Goal: Task Accomplishment & Management: Manage account settings

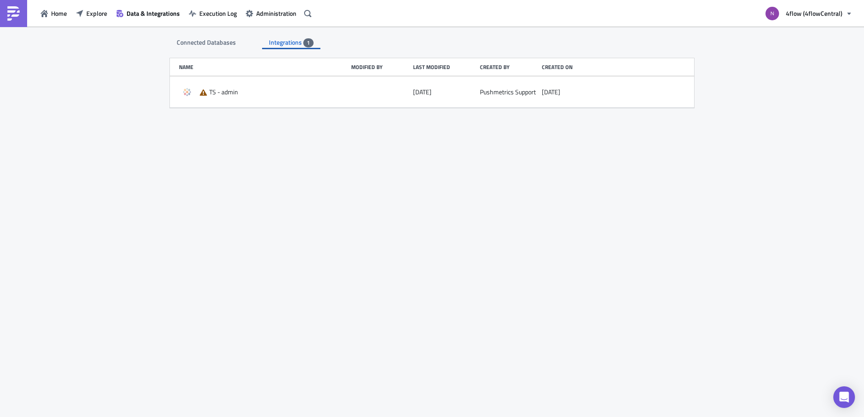
click at [219, 38] on span "Connected Databases" at bounding box center [207, 41] width 61 height 9
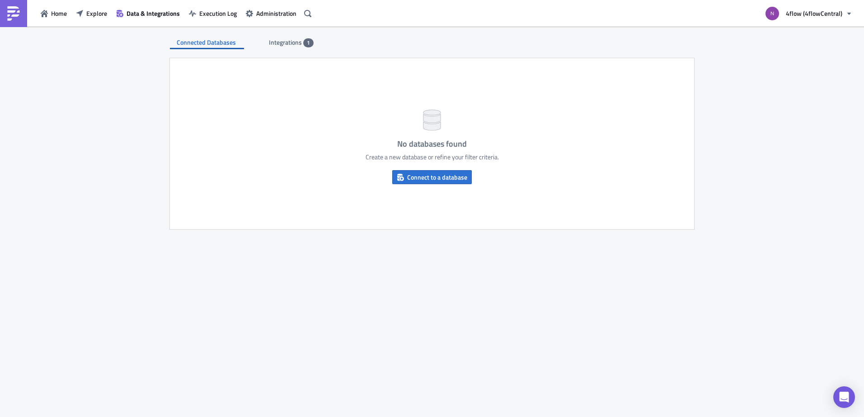
click at [275, 41] on span "Integrations" at bounding box center [286, 41] width 34 height 9
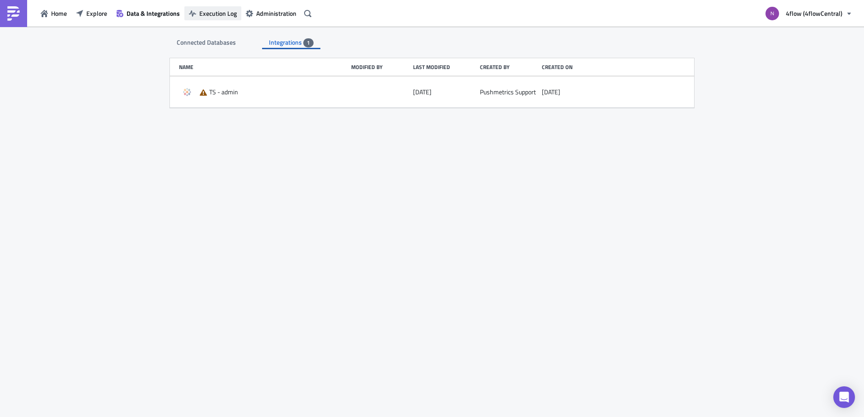
click at [212, 15] on span "Execution Log" at bounding box center [217, 13] width 37 height 9
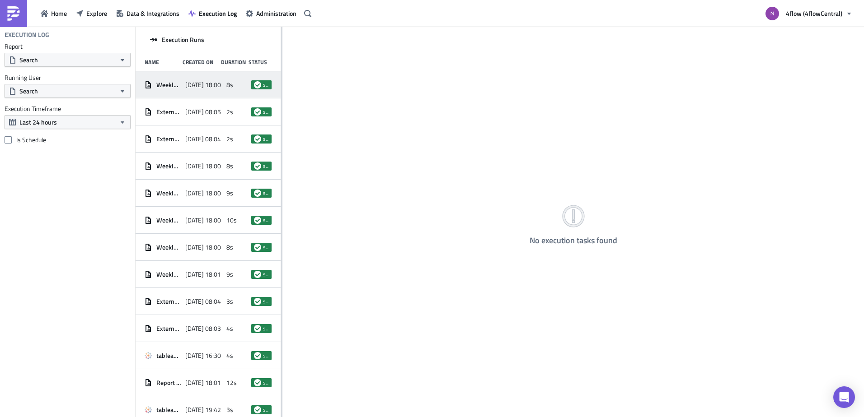
click at [161, 93] on div "Weekly BI Usage" at bounding box center [163, 85] width 36 height 16
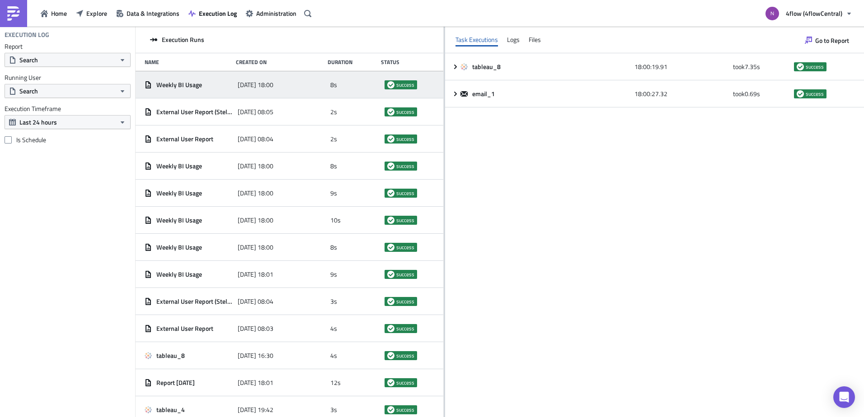
drag, startPoint x: 281, startPoint y: 109, endPoint x: 444, endPoint y: 111, distance: 162.1
click at [444, 111] on div at bounding box center [444, 223] width 1 height 392
click at [263, 12] on span "Administration" at bounding box center [276, 13] width 40 height 9
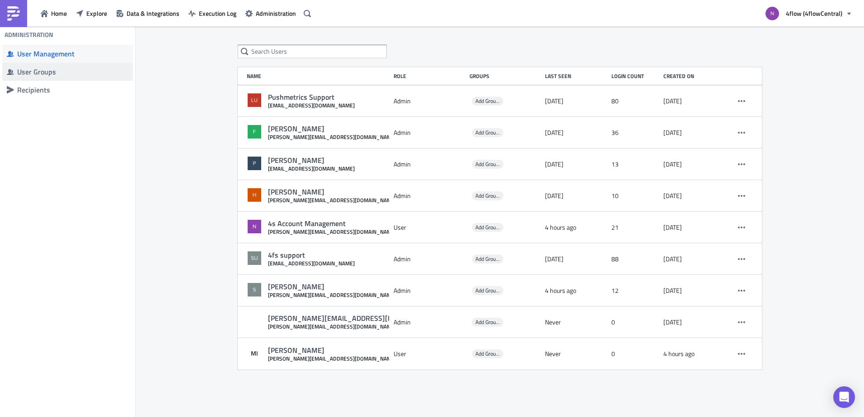
click at [60, 74] on div "User Groups" at bounding box center [72, 71] width 111 height 9
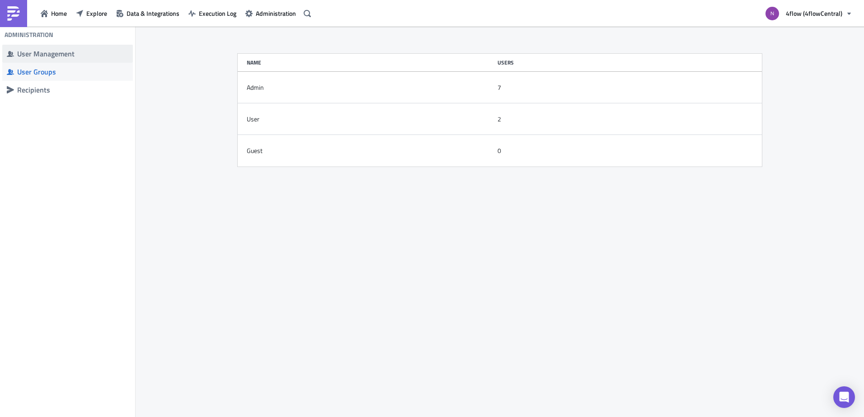
click at [70, 55] on div "User Management" at bounding box center [72, 53] width 111 height 9
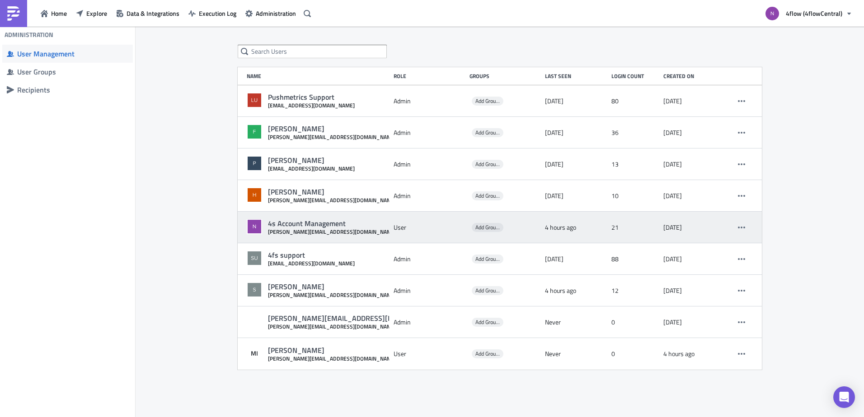
click at [327, 231] on div "[PERSON_NAME][EMAIL_ADDRESS][DOMAIN_NAME]" at bounding box center [332, 232] width 128 height 7
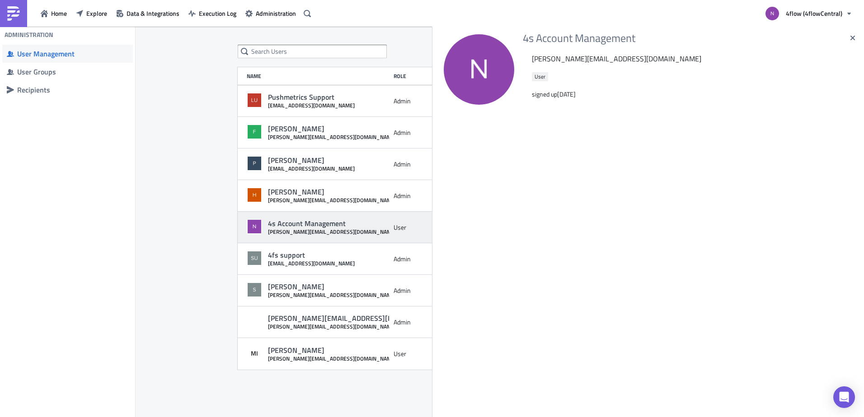
click at [327, 231] on body "Home Explore Data & Integrations Execution Log Administration 4flow (4flowCentr…" at bounding box center [432, 209] width 864 height 419
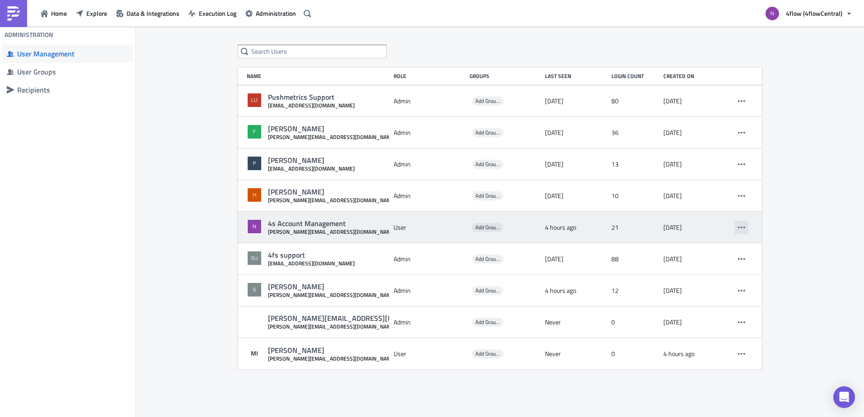
click at [745, 227] on button "button" at bounding box center [741, 228] width 14 height 14
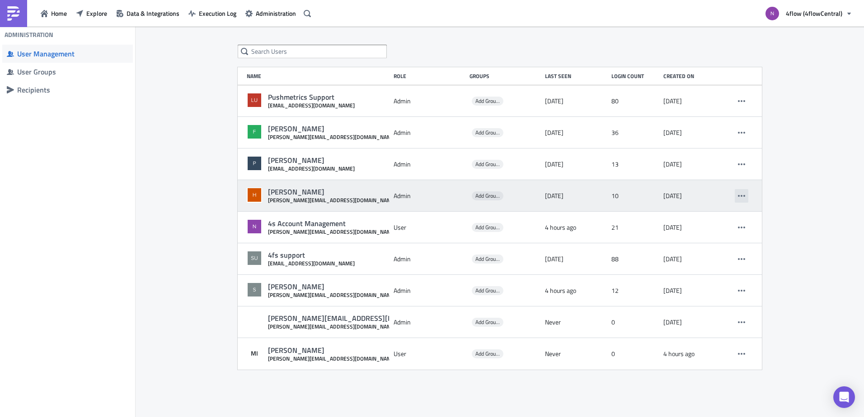
click at [736, 202] on button "button" at bounding box center [741, 196] width 14 height 14
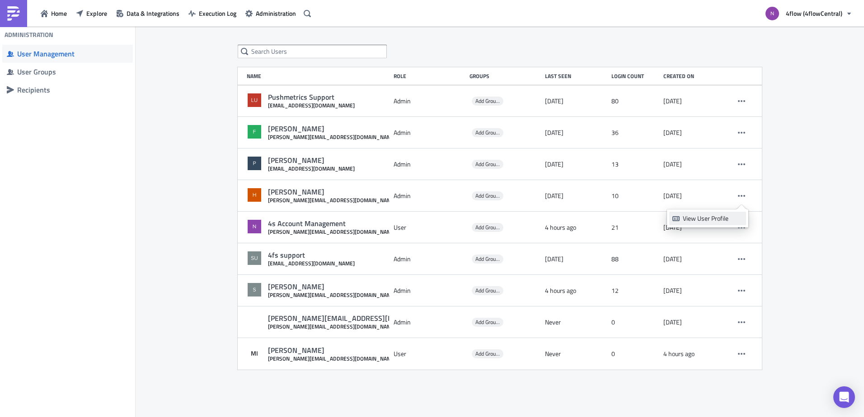
click at [733, 215] on div "View User Profile" at bounding box center [712, 218] width 60 height 9
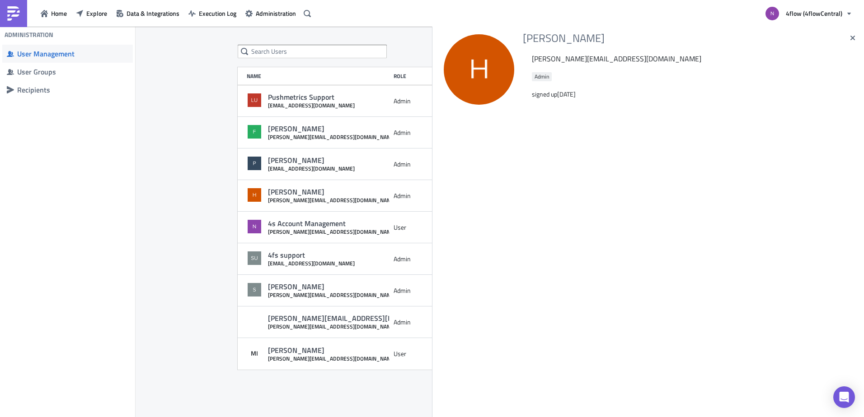
click at [105, 179] on body "Home Explore Data & Integrations Execution Log Administration 4flow (4flowCentr…" at bounding box center [432, 209] width 864 height 419
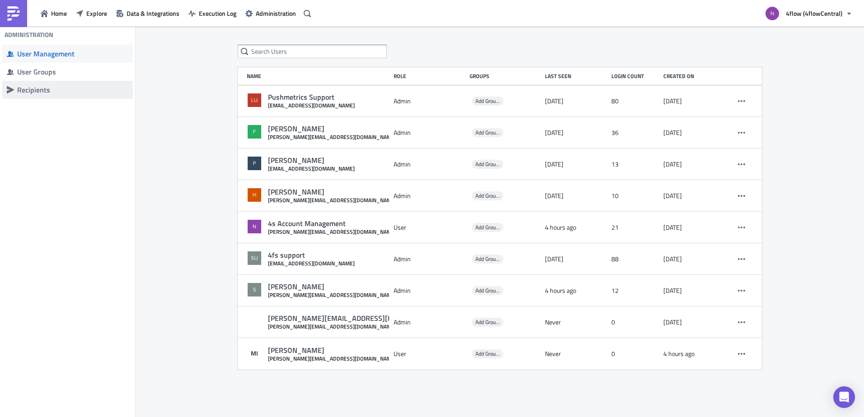
click at [44, 93] on div "Recipients" at bounding box center [72, 89] width 111 height 9
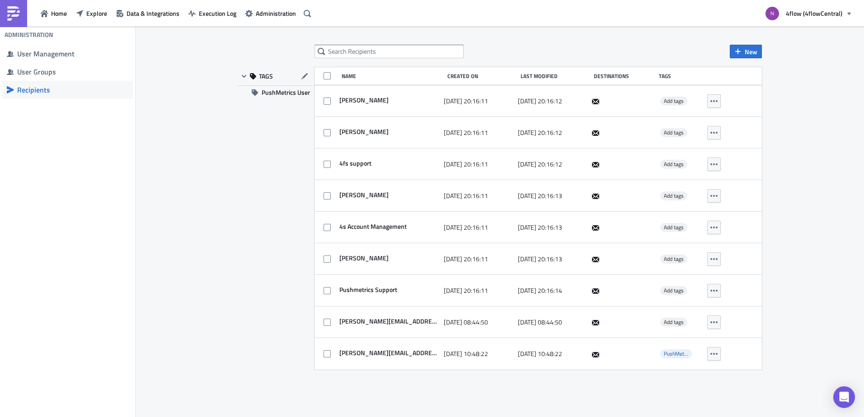
click at [224, 258] on div "New TAGS PushMetrics User Name Created On Last Modified Destinations Tags [PERS…" at bounding box center [499, 223] width 728 height 392
click at [277, 96] on span "PushMetrics User" at bounding box center [285, 93] width 48 height 14
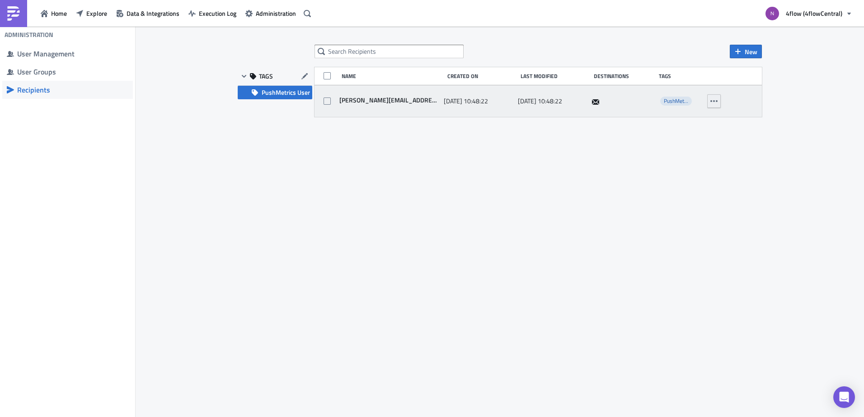
click at [712, 100] on icon "button" at bounding box center [713, 101] width 7 height 7
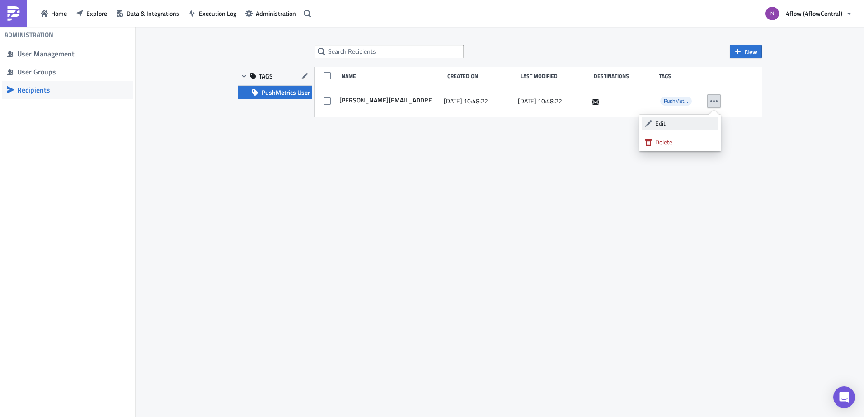
click at [654, 122] on link "Edit" at bounding box center [679, 124] width 77 height 14
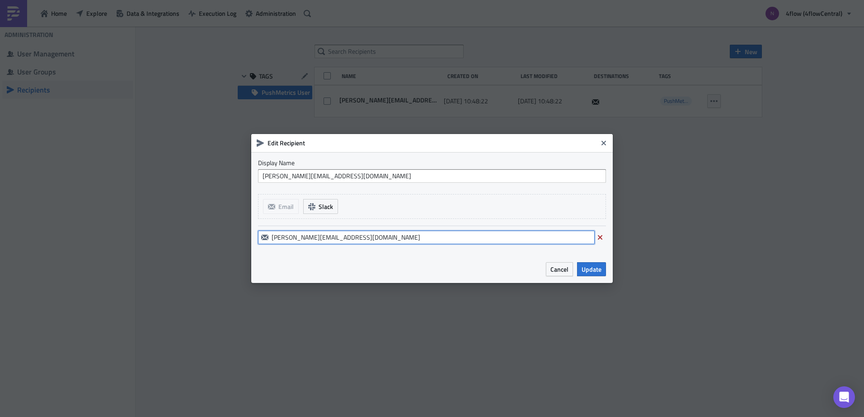
click at [369, 239] on input "[PERSON_NAME][EMAIL_ADDRESS][DOMAIN_NAME]" at bounding box center [426, 238] width 336 height 14
click at [561, 271] on span "Cancel" at bounding box center [559, 269] width 18 height 9
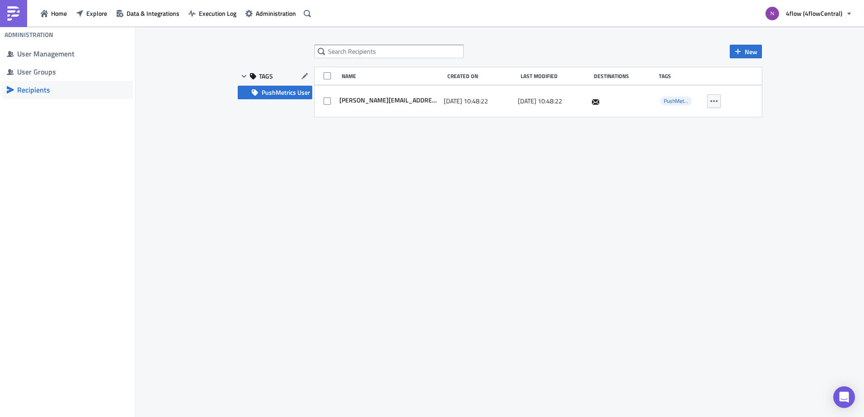
click at [541, 268] on div "New TAGS PushMetrics User Name Created On Last Modified Destinations Tags [PERS…" at bounding box center [500, 223] width 542 height 356
click at [61, 51] on div "User Management" at bounding box center [72, 53] width 111 height 9
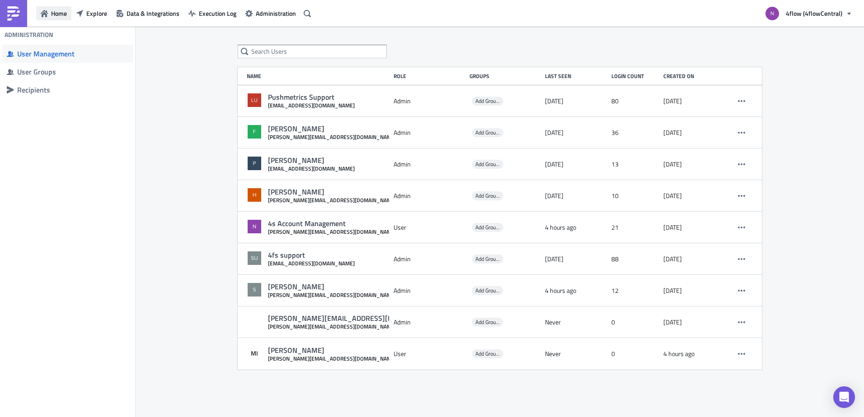
click at [54, 11] on span "Home" at bounding box center [59, 13] width 16 height 9
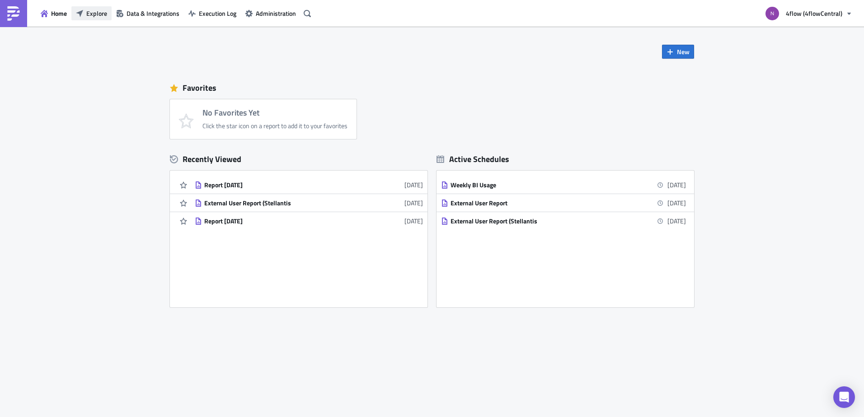
click at [97, 11] on span "Explore" at bounding box center [96, 13] width 21 height 9
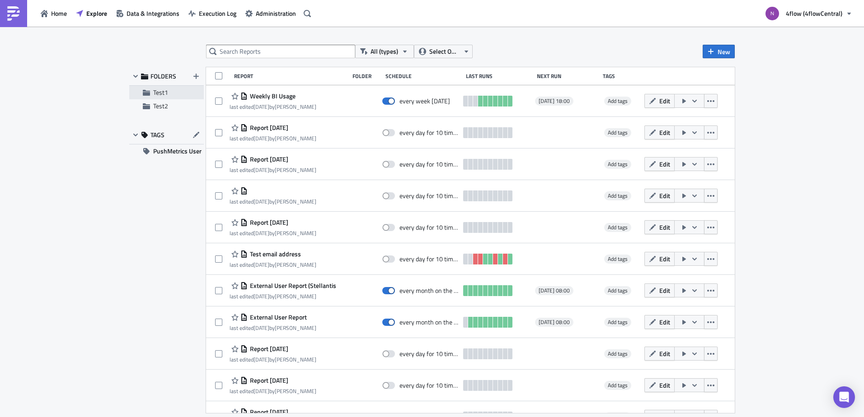
click at [177, 96] on span "Test1" at bounding box center [177, 93] width 48 height 8
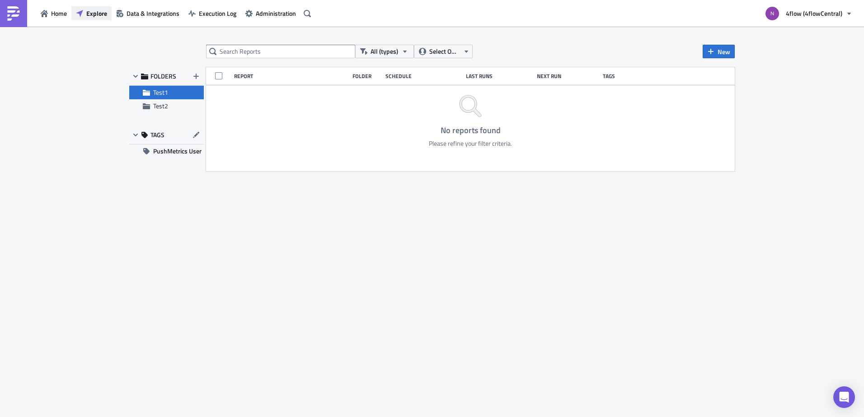
click at [101, 9] on span "Explore" at bounding box center [96, 13] width 21 height 9
click at [101, 12] on span "Explore" at bounding box center [96, 13] width 21 height 9
click at [168, 154] on span "PushMetrics User" at bounding box center [177, 152] width 48 height 14
click at [169, 152] on span "PushMetrics User" at bounding box center [177, 152] width 48 height 14
click at [165, 98] on div "Test1" at bounding box center [166, 93] width 75 height 14
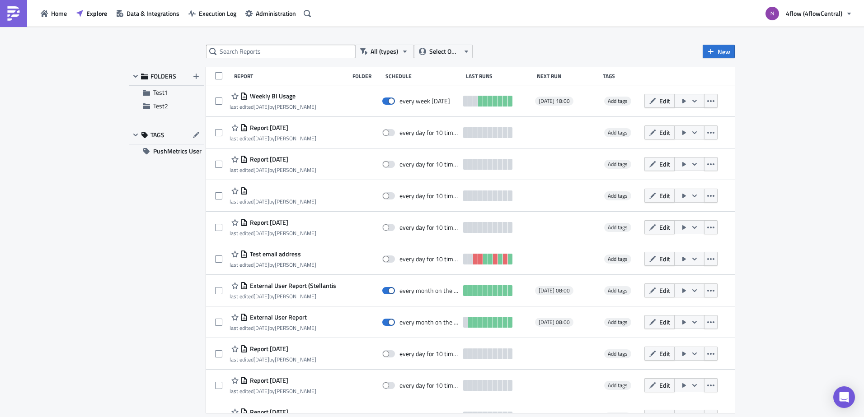
click at [169, 238] on div "FOLDERS Test1 Test2 TAGS PushMetrics User" at bounding box center [166, 240] width 75 height 346
click at [137, 9] on span "Data & Integrations" at bounding box center [152, 13] width 53 height 9
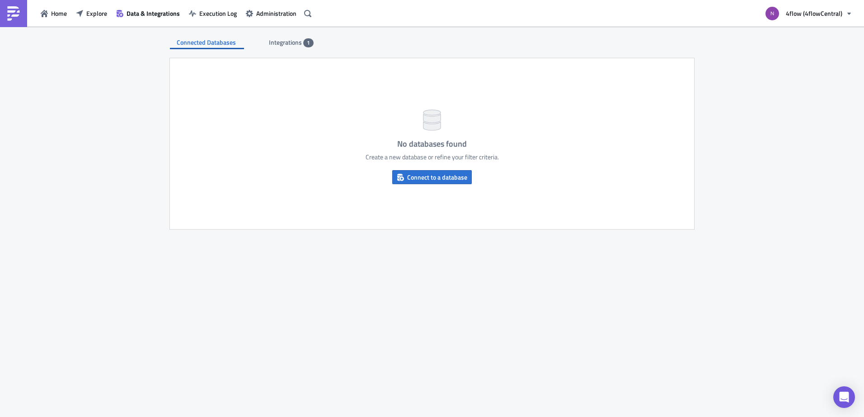
click at [298, 45] on span "Integrations" at bounding box center [286, 41] width 34 height 9
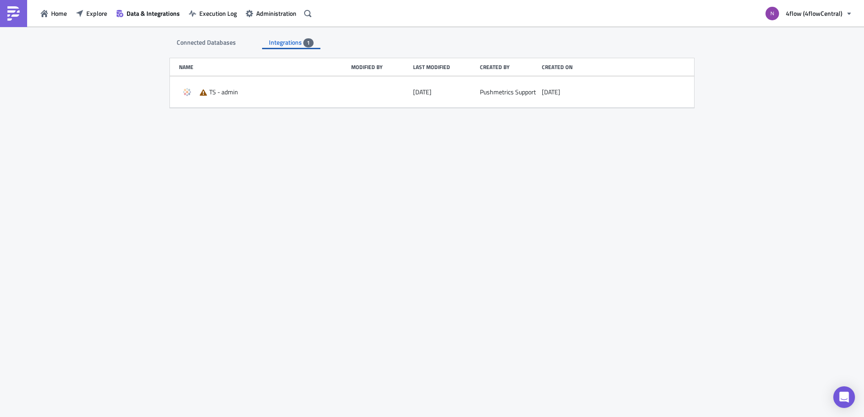
click at [389, 38] on div "Connected Databases Integrations 1" at bounding box center [432, 38] width 524 height 23
